Goal: Find specific page/section: Find specific page/section

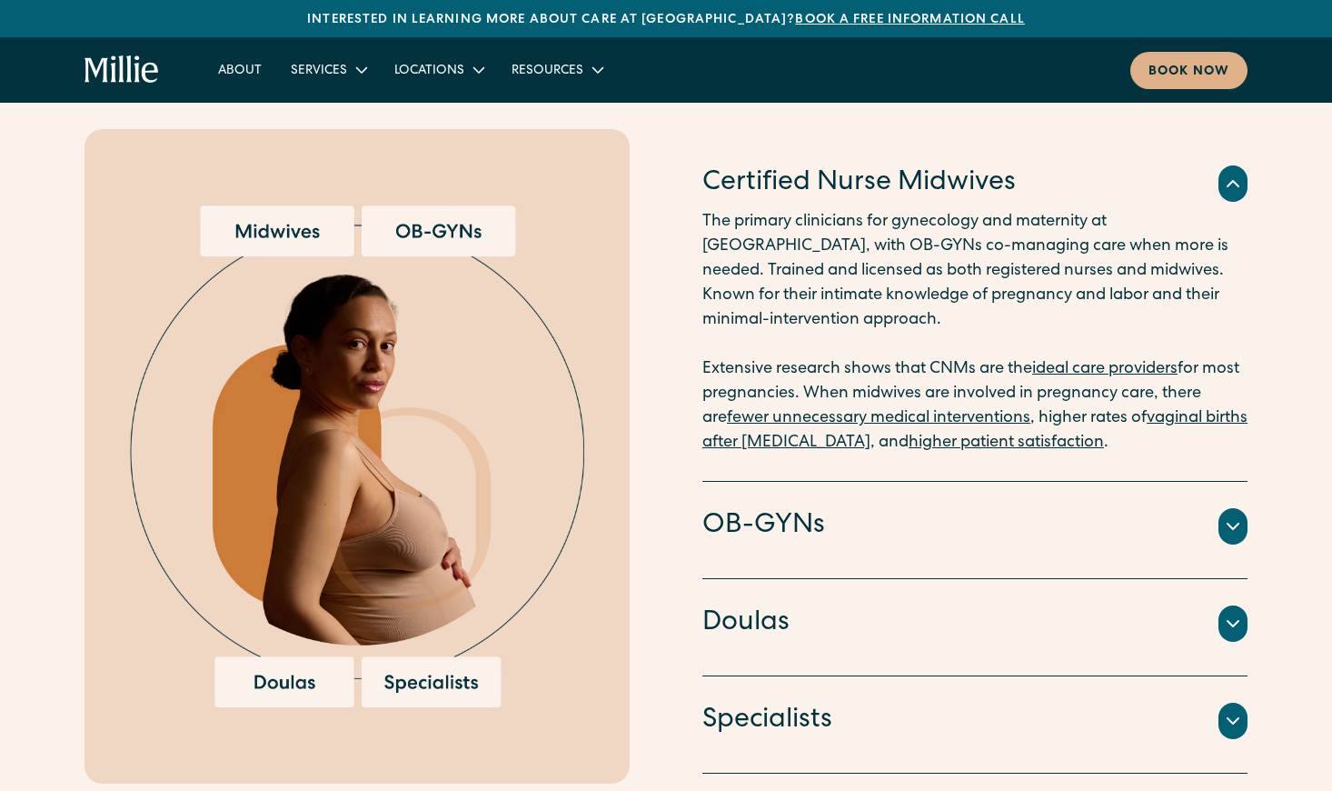
scroll to position [1910, 0]
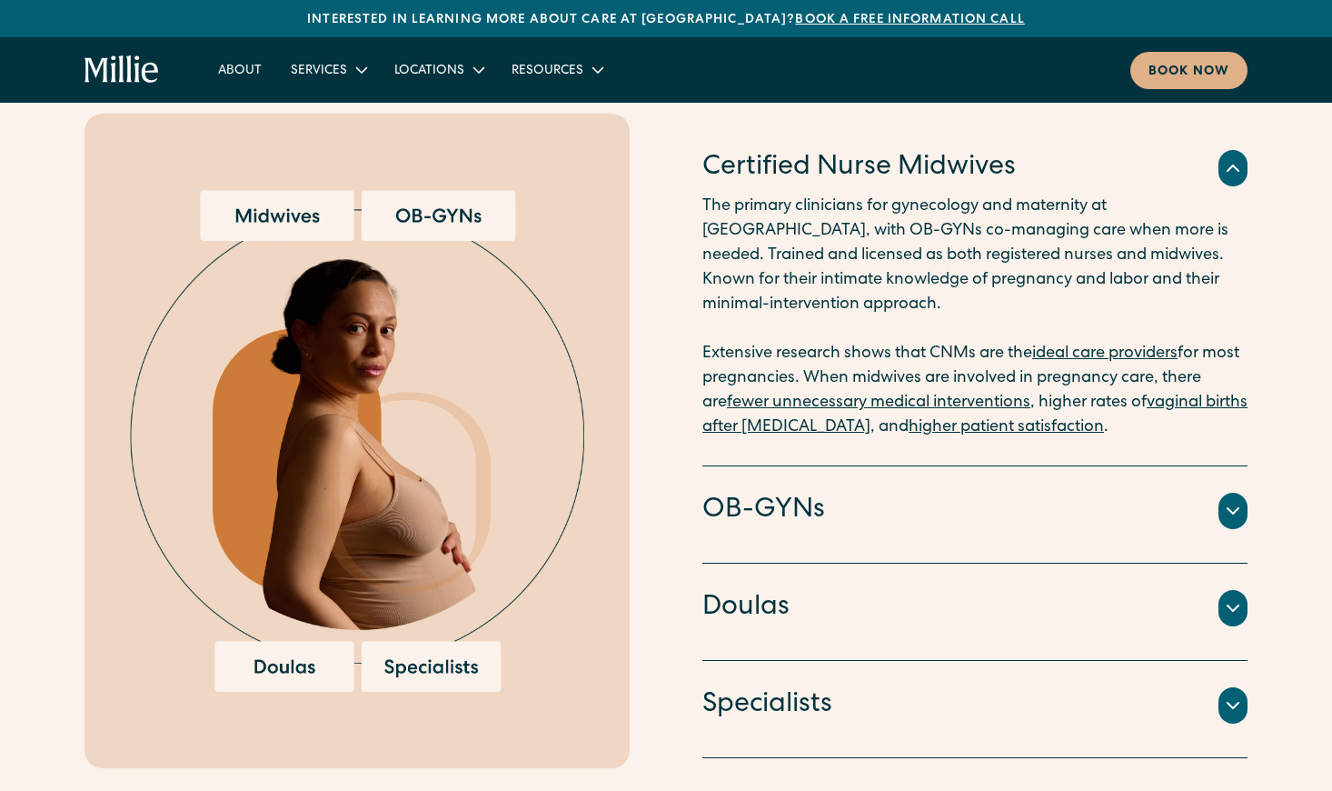
click at [1239, 500] on icon at bounding box center [1233, 511] width 22 height 22
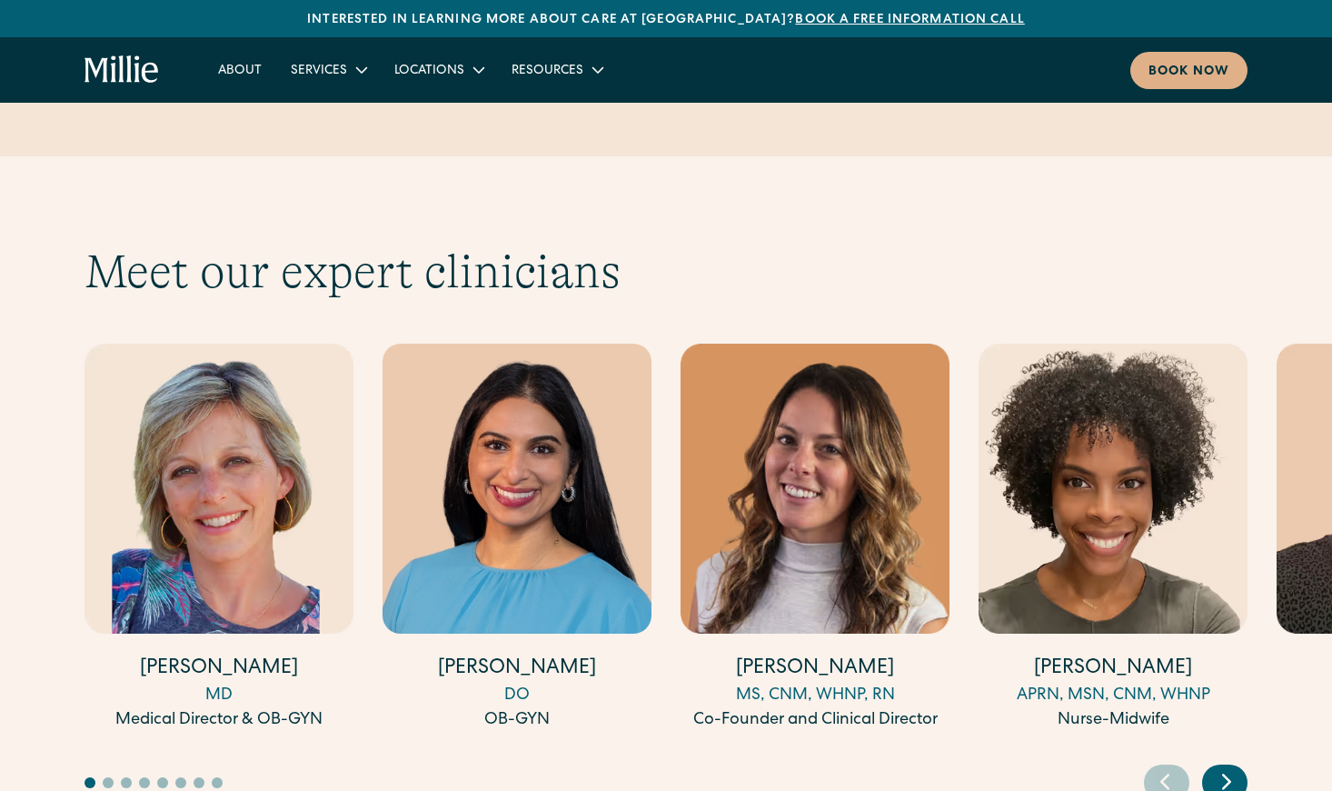
scroll to position [4867, 0]
click at [1237, 767] on icon "Next slide" at bounding box center [1226, 781] width 27 height 28
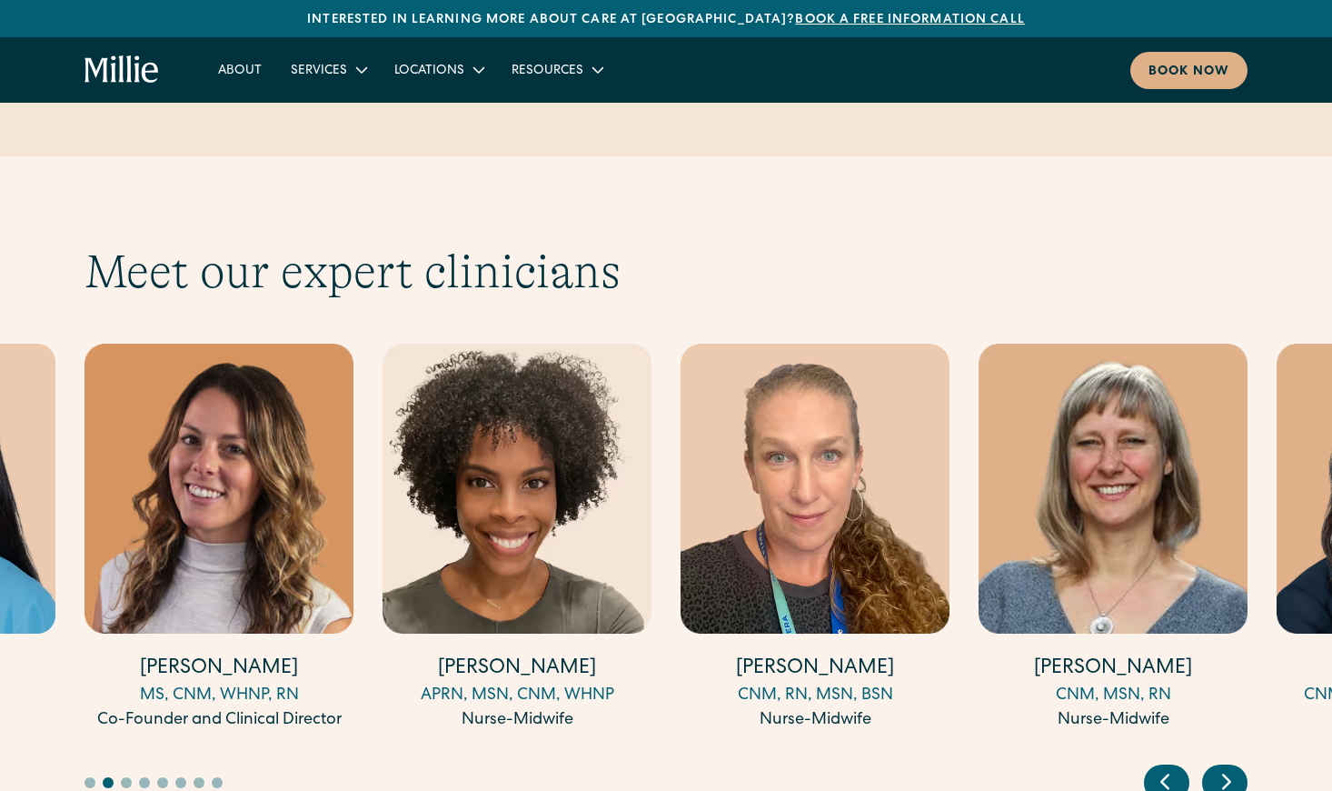
click at [1237, 767] on icon "Next slide" at bounding box center [1226, 781] width 27 height 28
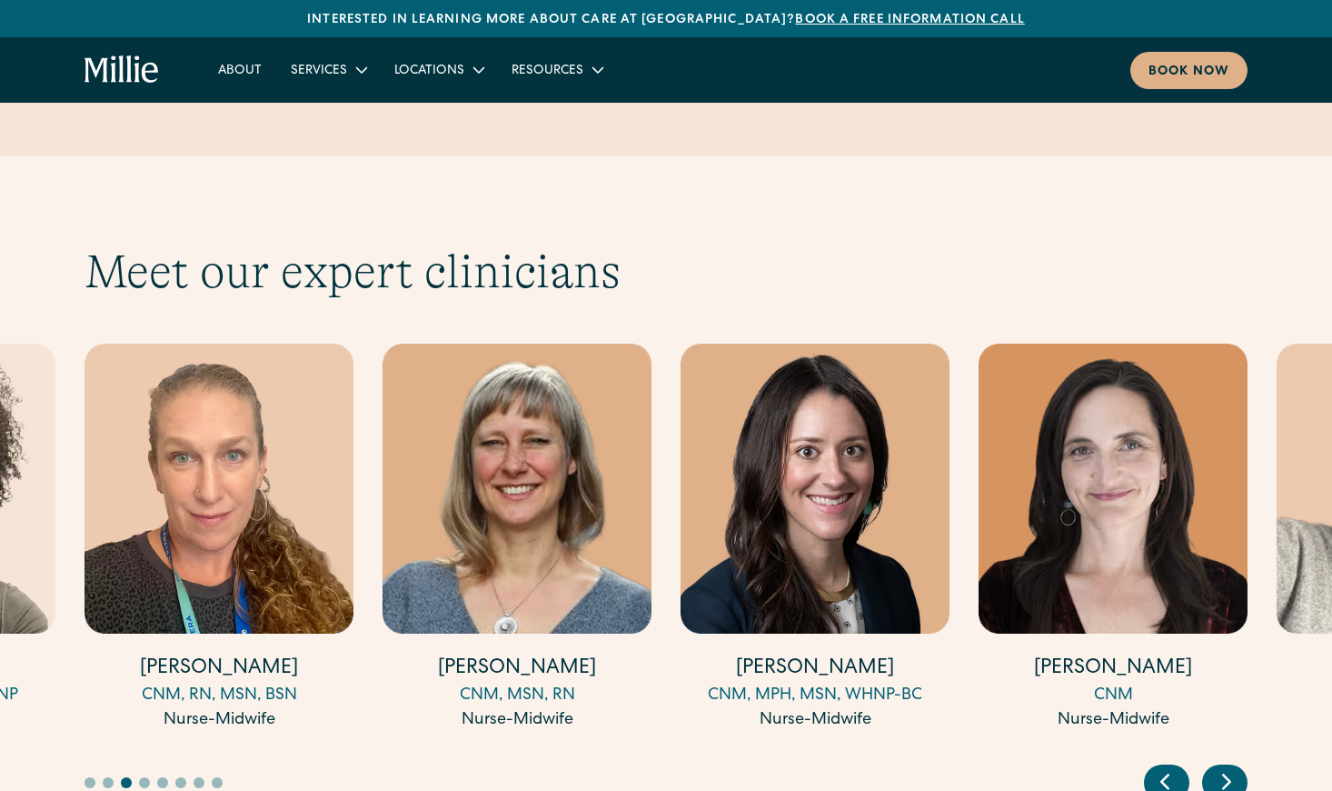
click at [1237, 767] on icon "Next slide" at bounding box center [1226, 781] width 27 height 28
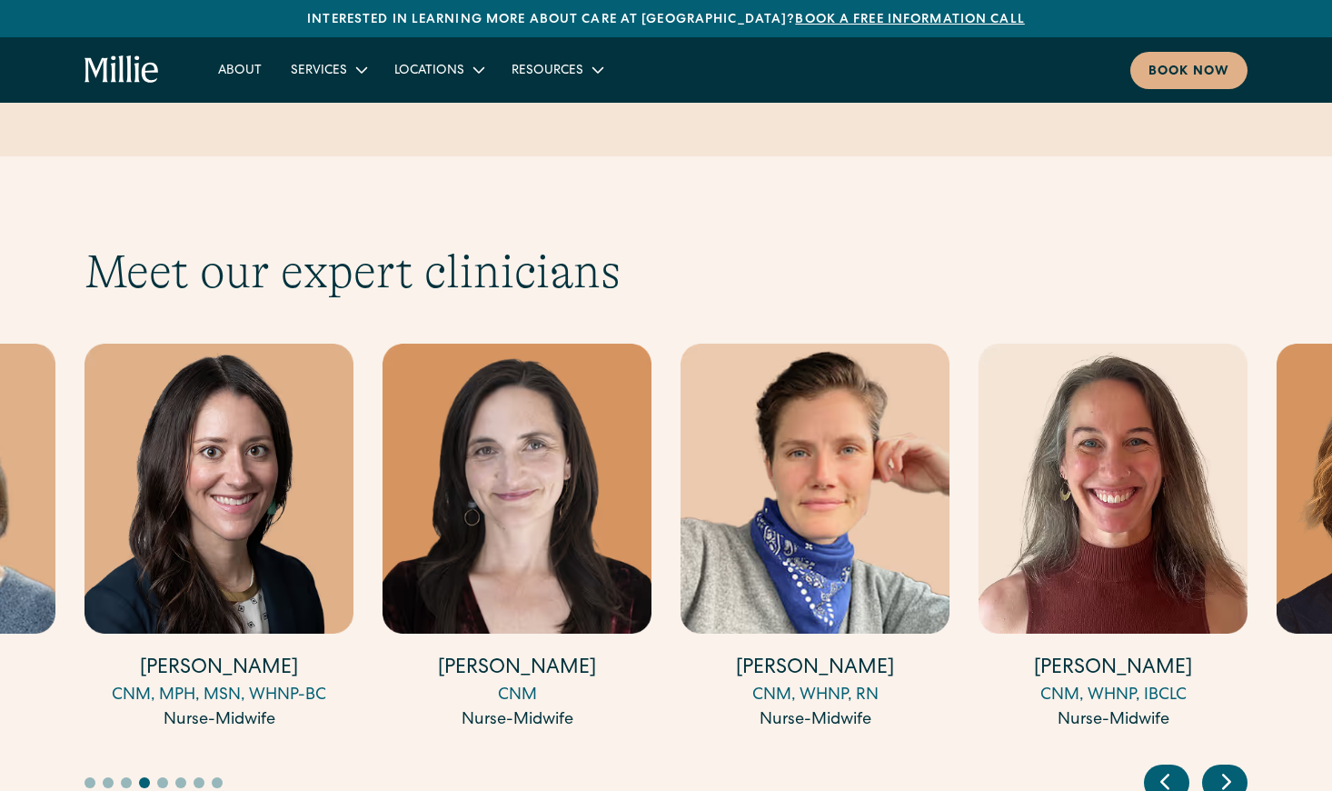
click at [1237, 767] on icon "Next slide" at bounding box center [1226, 781] width 27 height 28
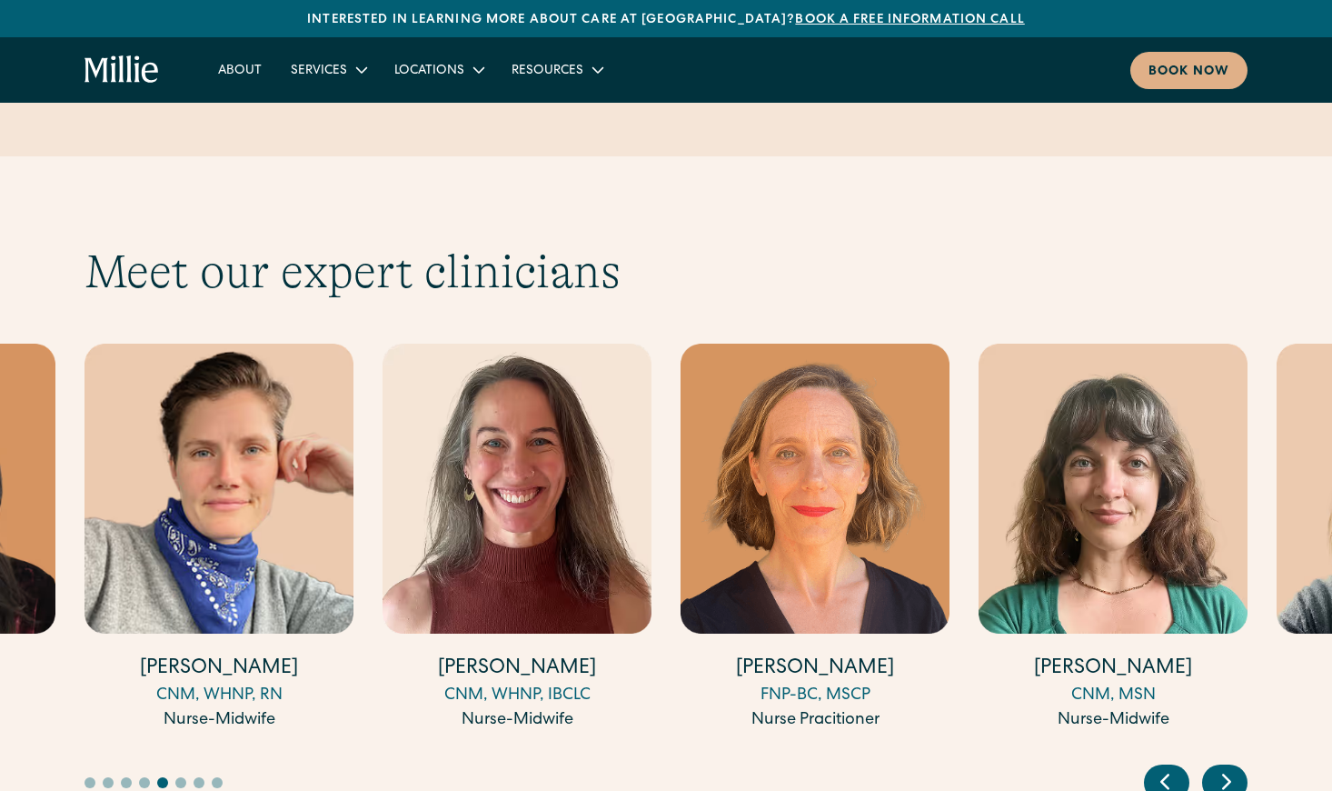
click at [1237, 767] on icon "Next slide" at bounding box center [1226, 781] width 27 height 28
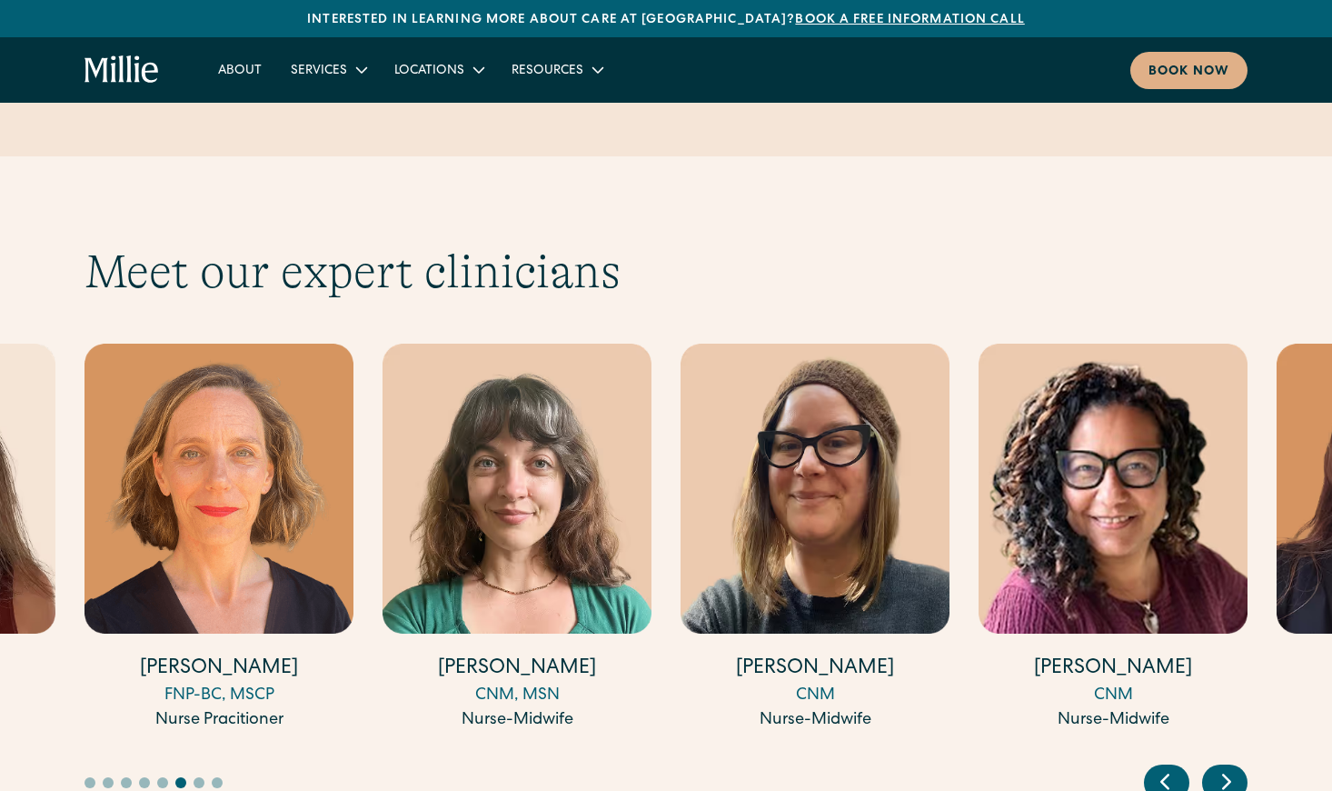
click at [1237, 767] on icon "Next slide" at bounding box center [1226, 781] width 27 height 28
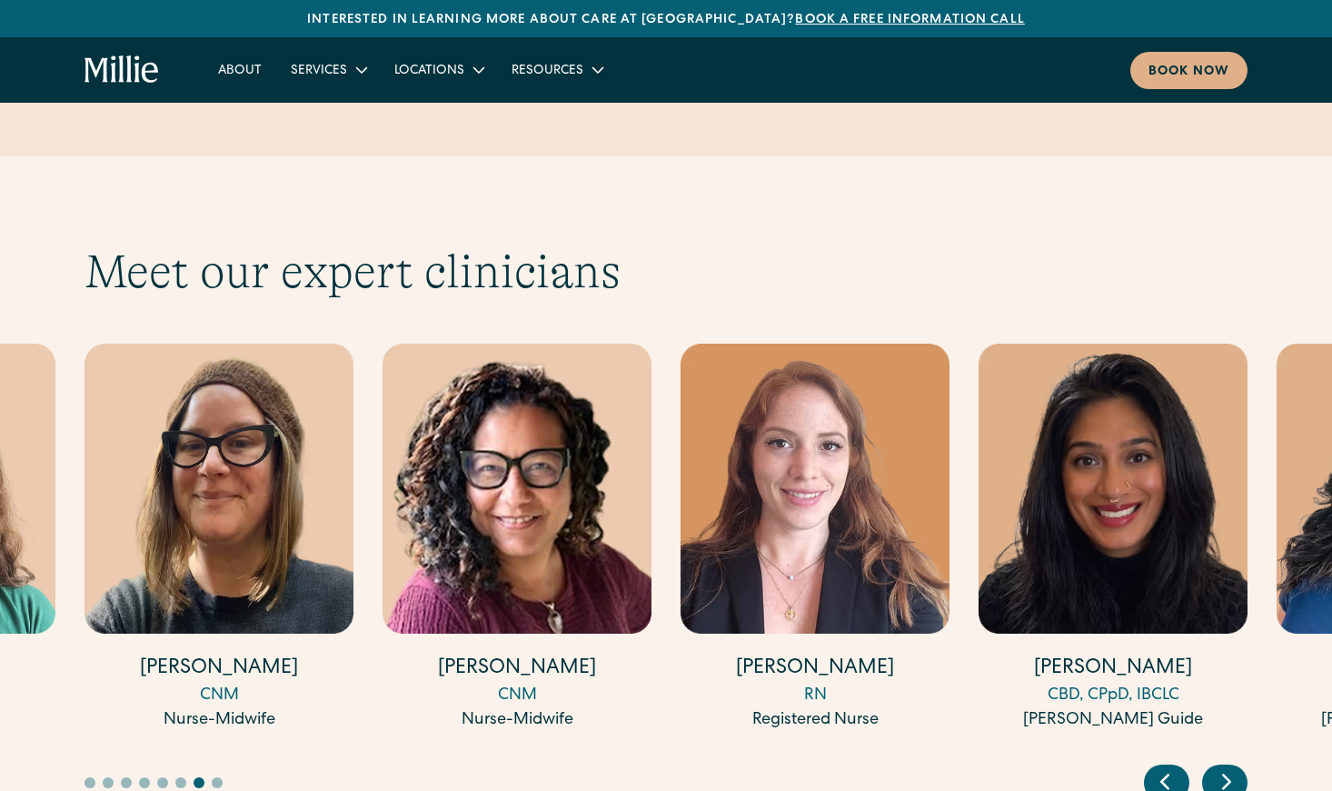
click at [1237, 767] on icon "Next slide" at bounding box center [1226, 781] width 27 height 28
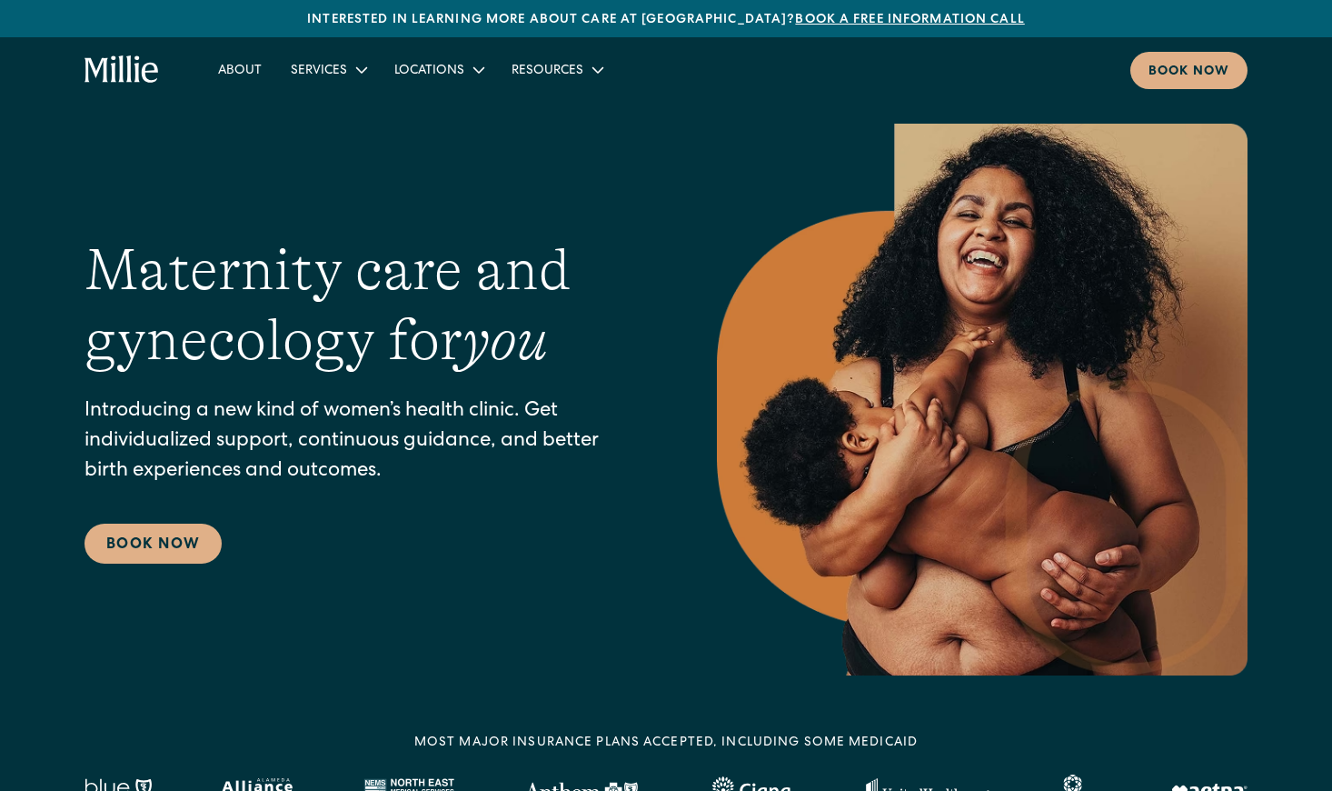
scroll to position [0, 0]
click at [421, 80] on div "Locations" at bounding box center [429, 71] width 70 height 19
click at [421, 73] on div "Locations" at bounding box center [429, 71] width 70 height 19
click at [422, 116] on link "Berkeley" at bounding box center [465, 114] width 156 height 30
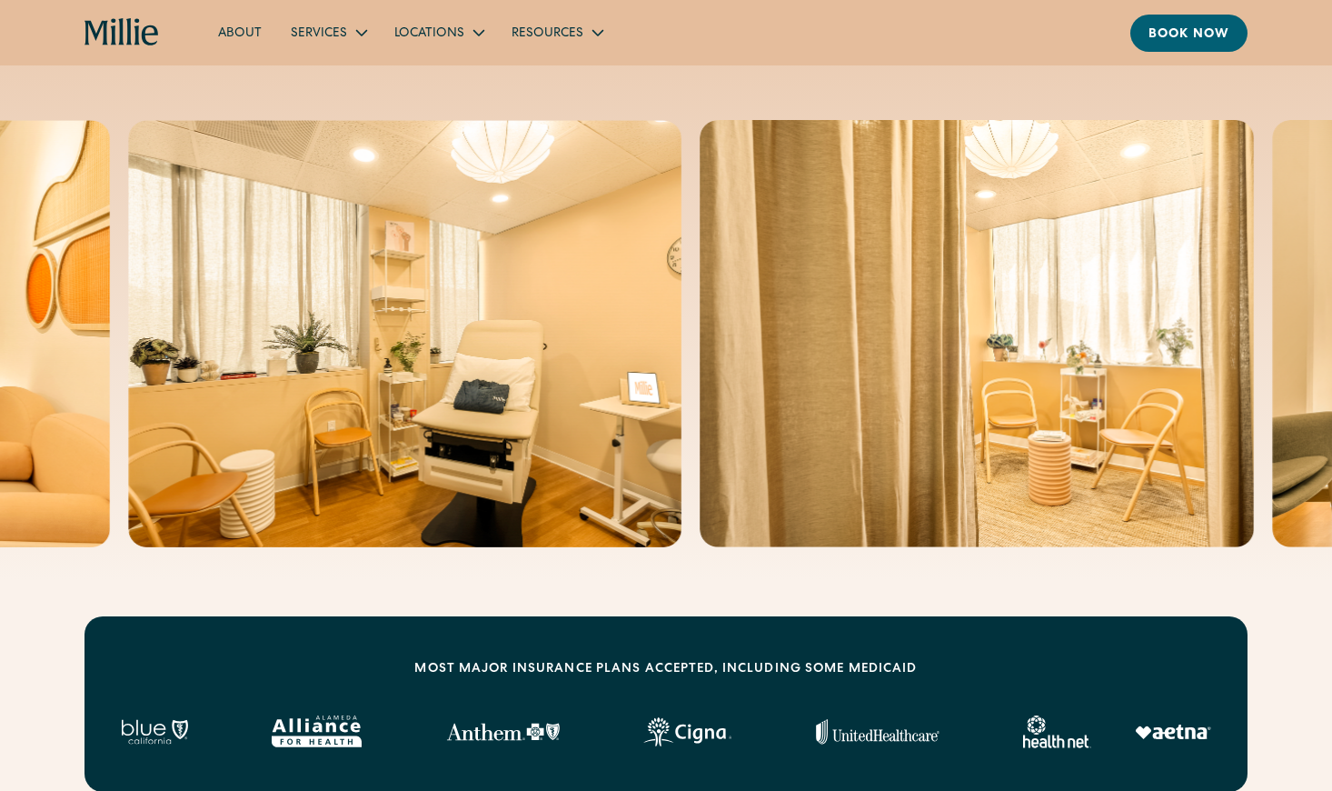
scroll to position [173, 0]
